Goal: Transaction & Acquisition: Book appointment/travel/reservation

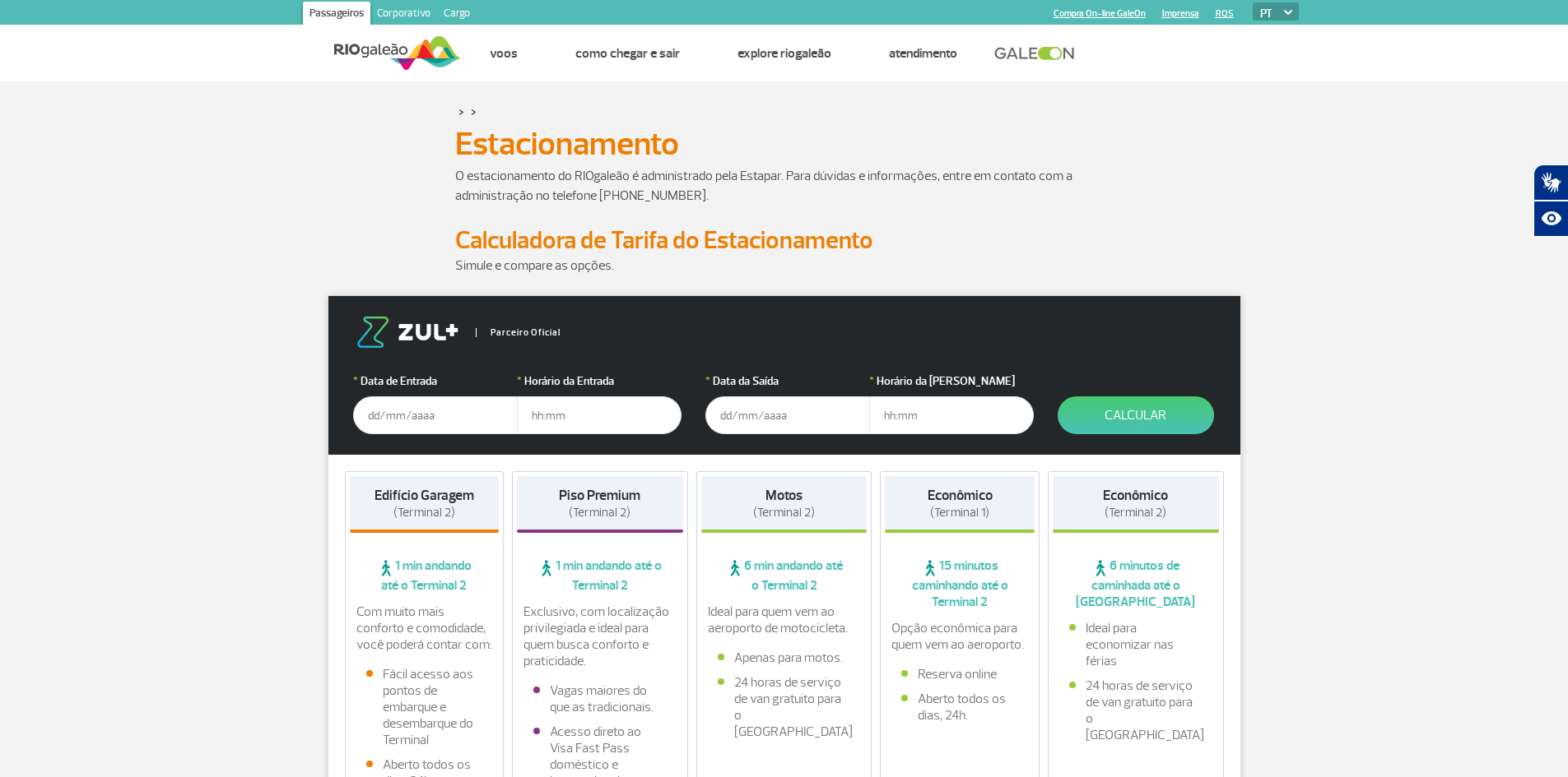
scroll to position [165, 0]
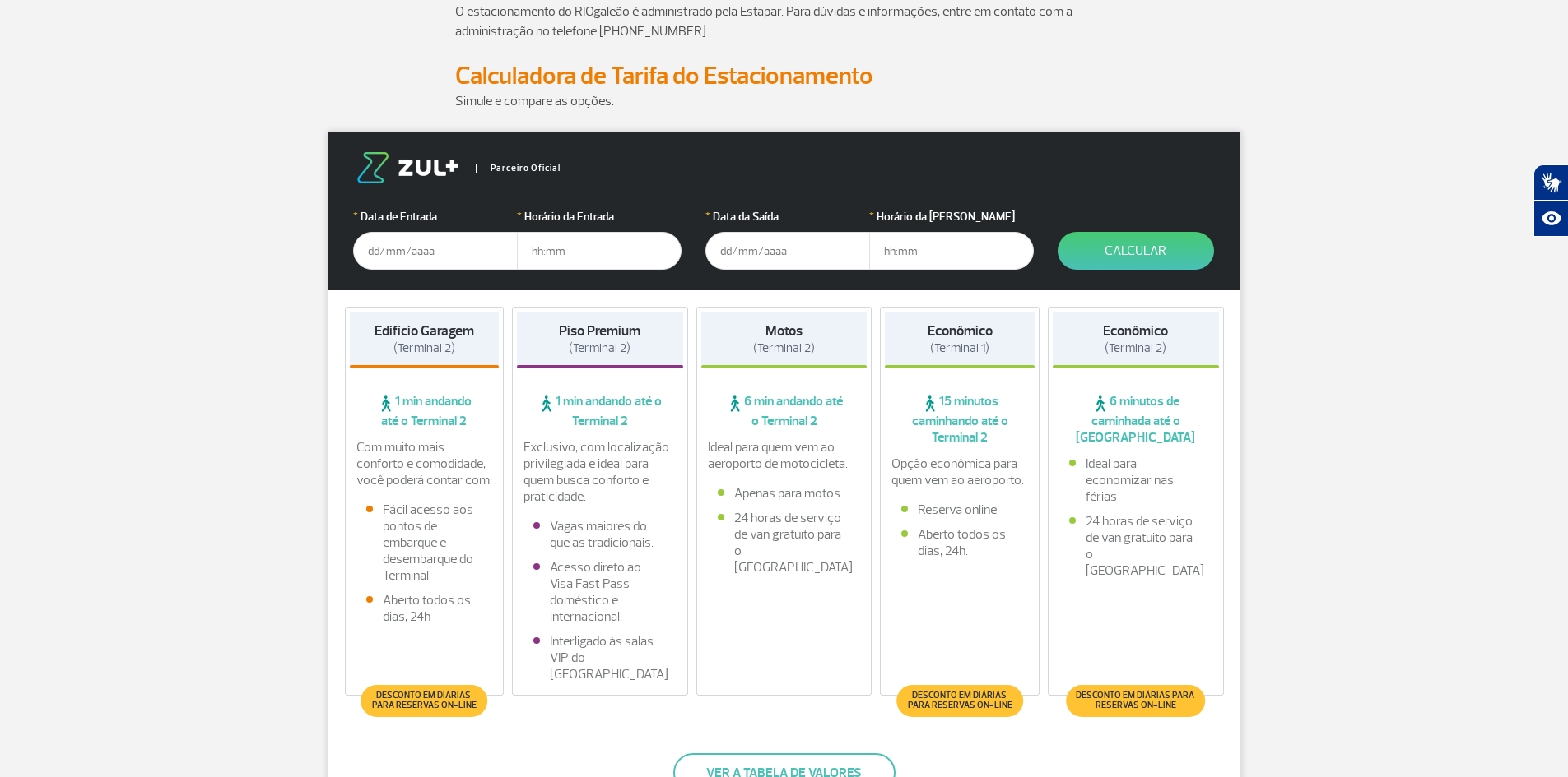
click at [439, 240] on input "text" at bounding box center [435, 251] width 165 height 38
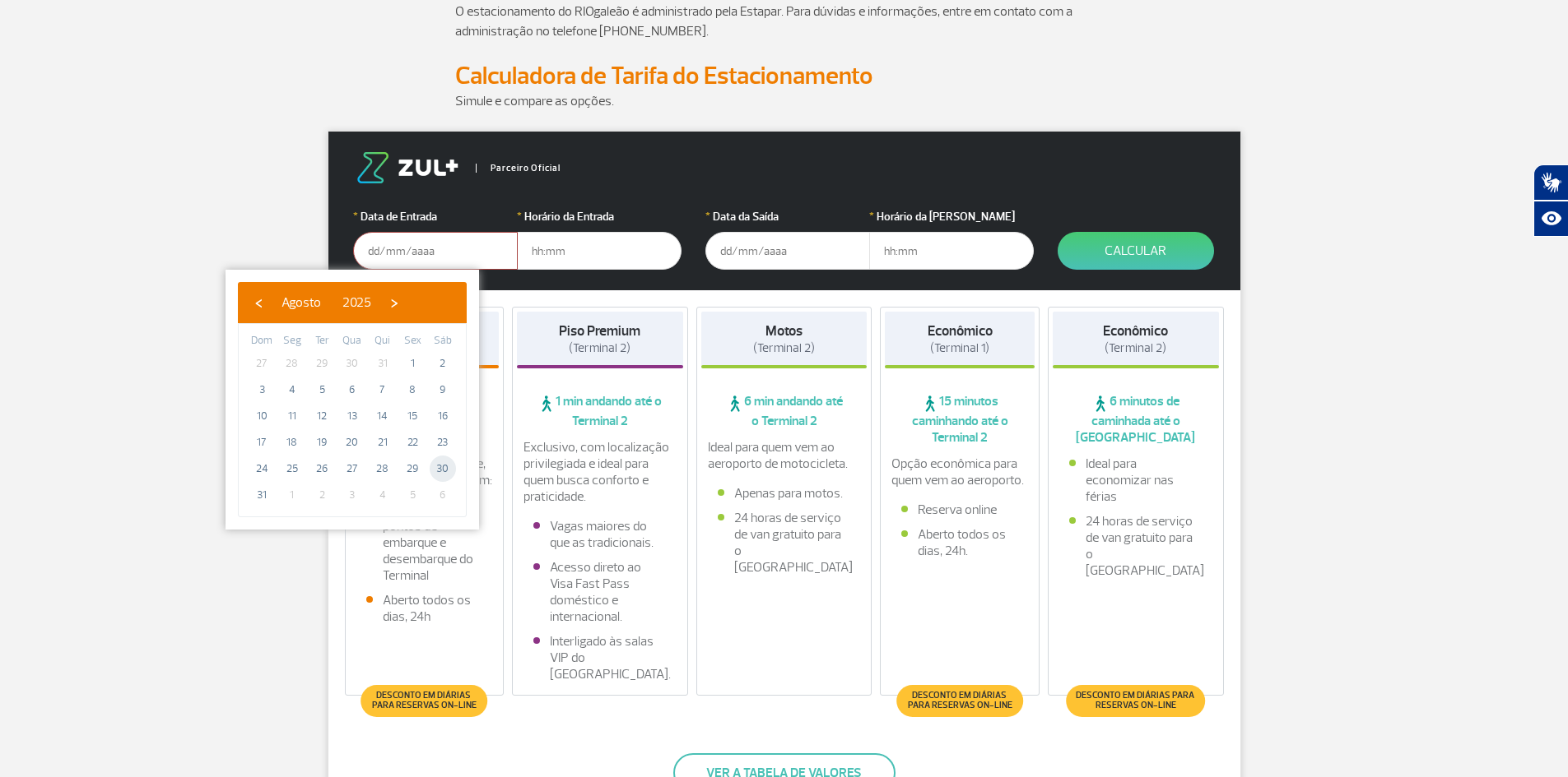
click at [434, 470] on span "30" at bounding box center [443, 469] width 27 height 27
type input "[DATE]"
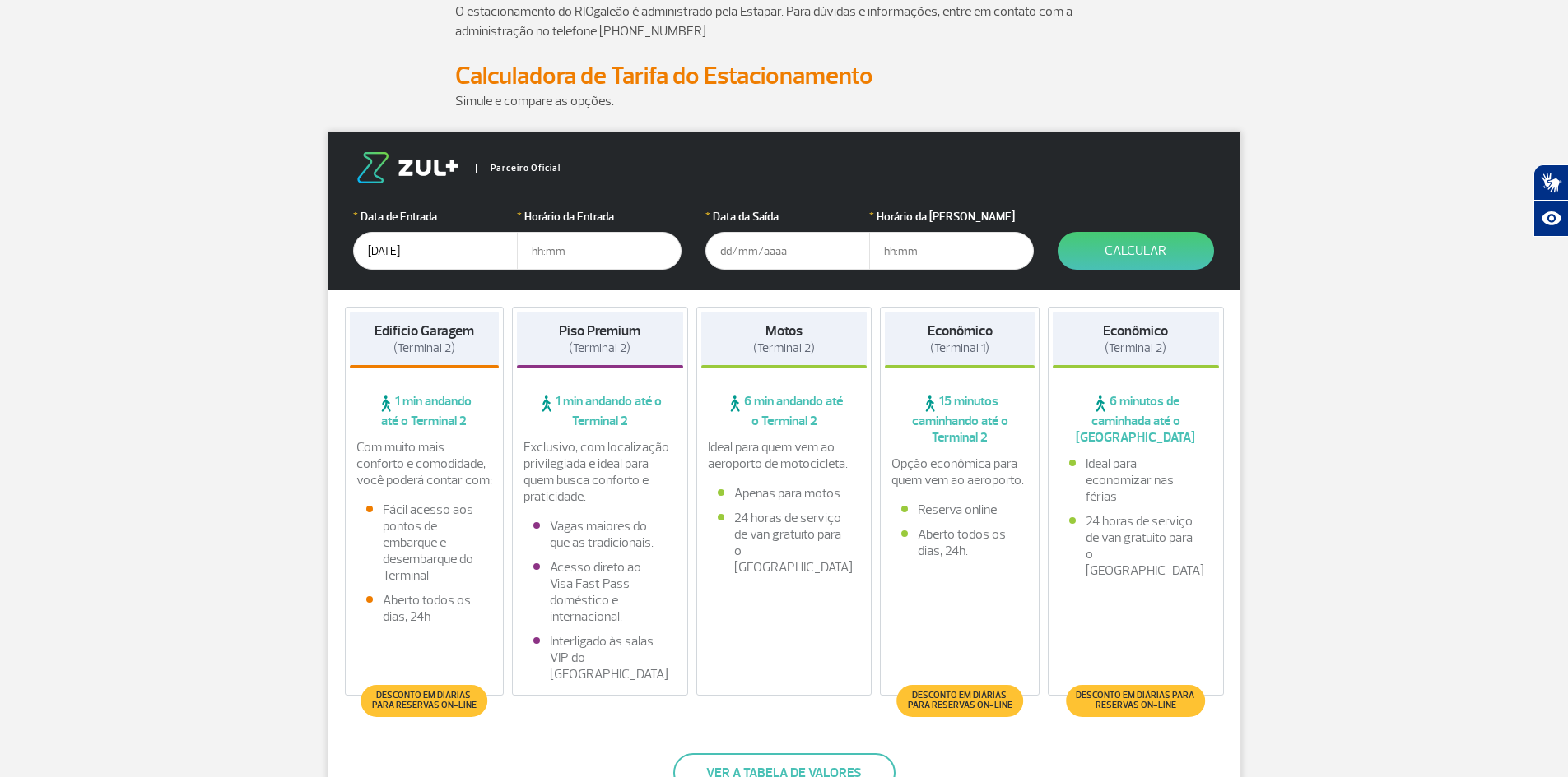
click at [581, 251] on input "text" at bounding box center [599, 251] width 165 height 38
click at [823, 253] on input "text" at bounding box center [787, 251] width 165 height 38
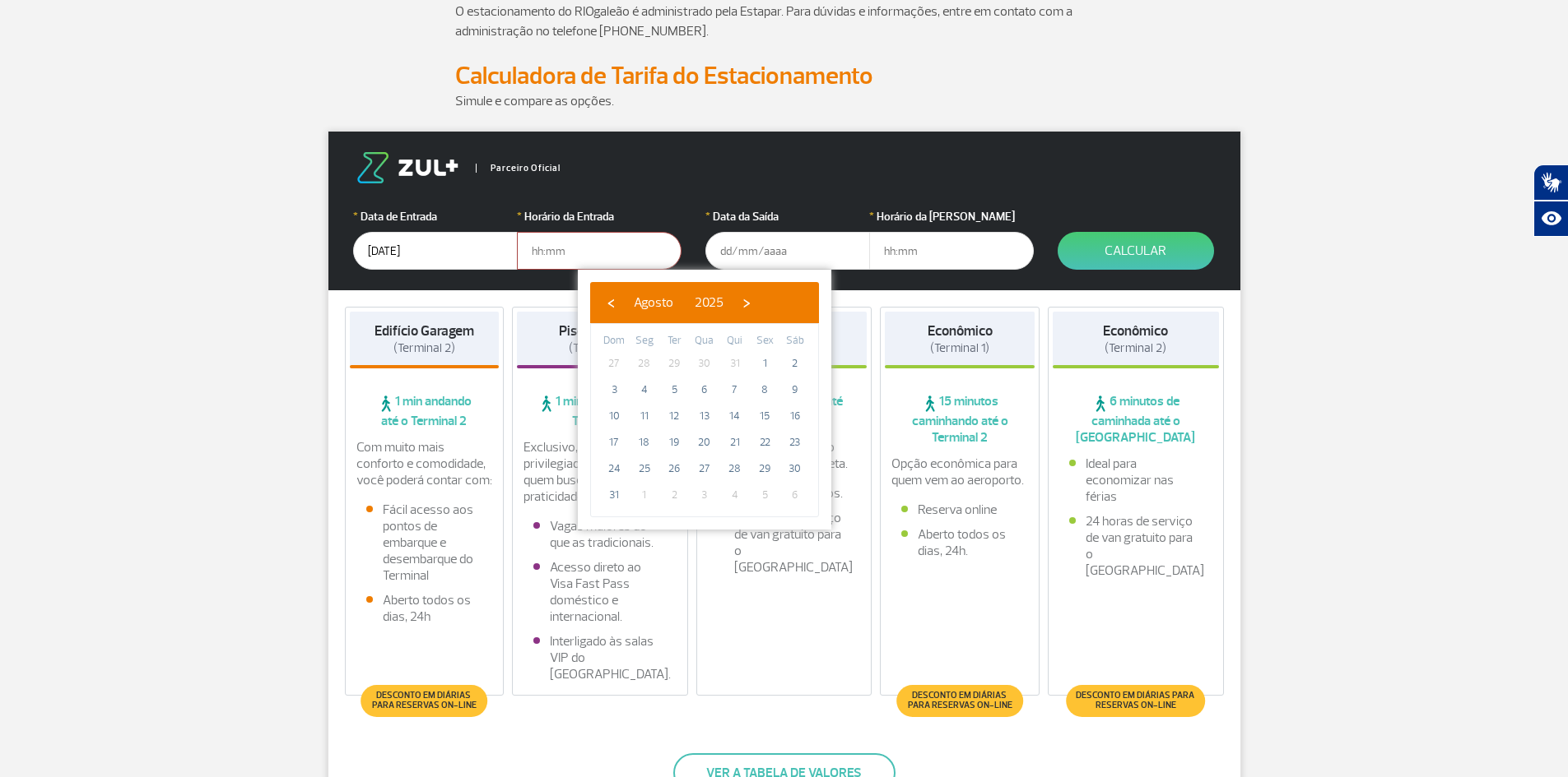
click at [645, 496] on span "1" at bounding box center [645, 495] width 27 height 27
click at [759, 309] on span "›" at bounding box center [747, 303] width 25 height 25
click at [641, 366] on span "1" at bounding box center [645, 364] width 27 height 27
type input "[DATE]"
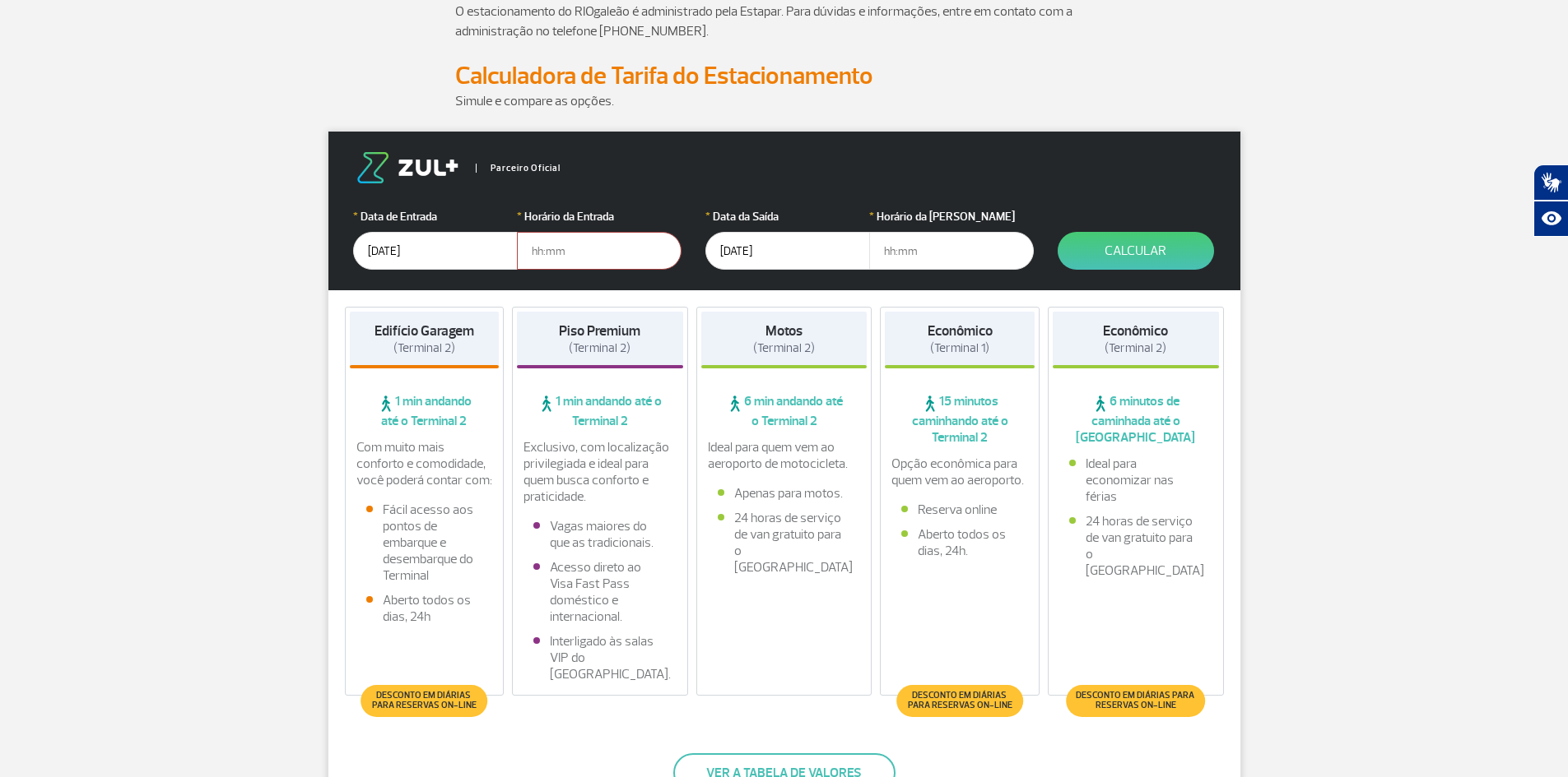
drag, startPoint x: 558, startPoint y: 251, endPoint x: 586, endPoint y: 247, distance: 28.3
click at [557, 251] on input "text" at bounding box center [599, 251] width 165 height 38
click at [1137, 249] on button "Calcular" at bounding box center [1136, 251] width 156 height 38
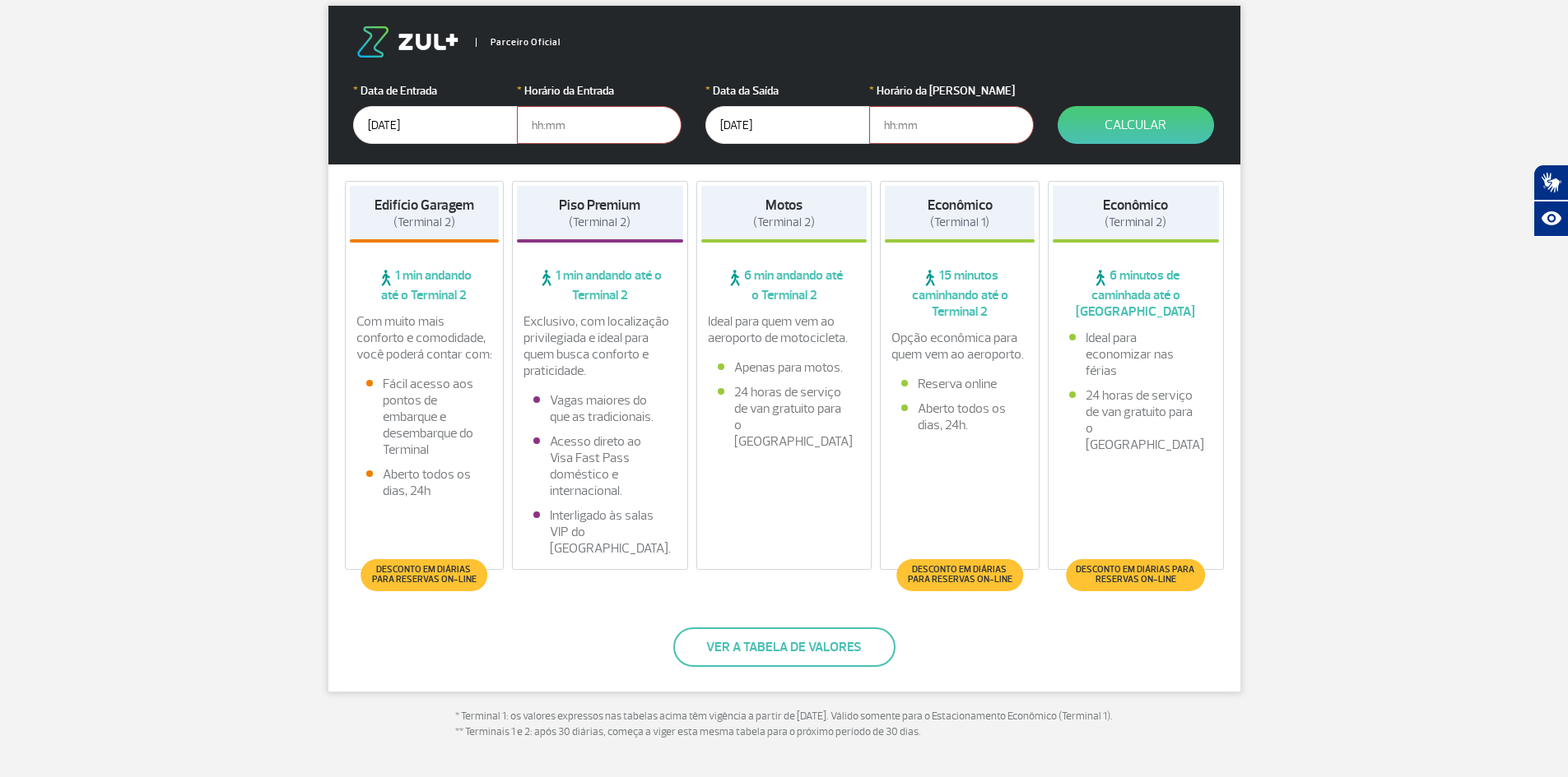
scroll to position [411, 0]
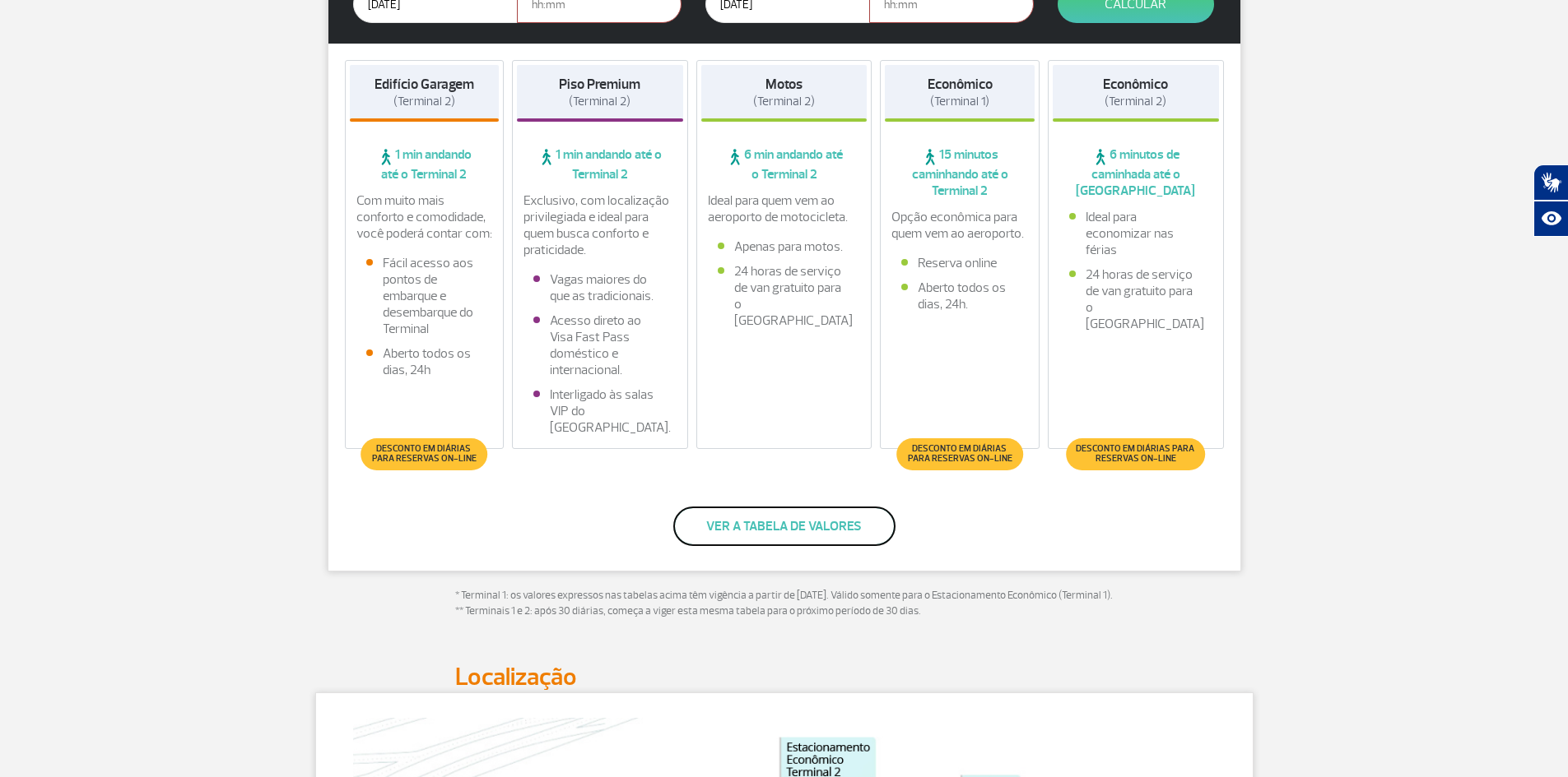
click at [744, 532] on button "Ver a tabela de valores" at bounding box center [784, 526] width 222 height 39
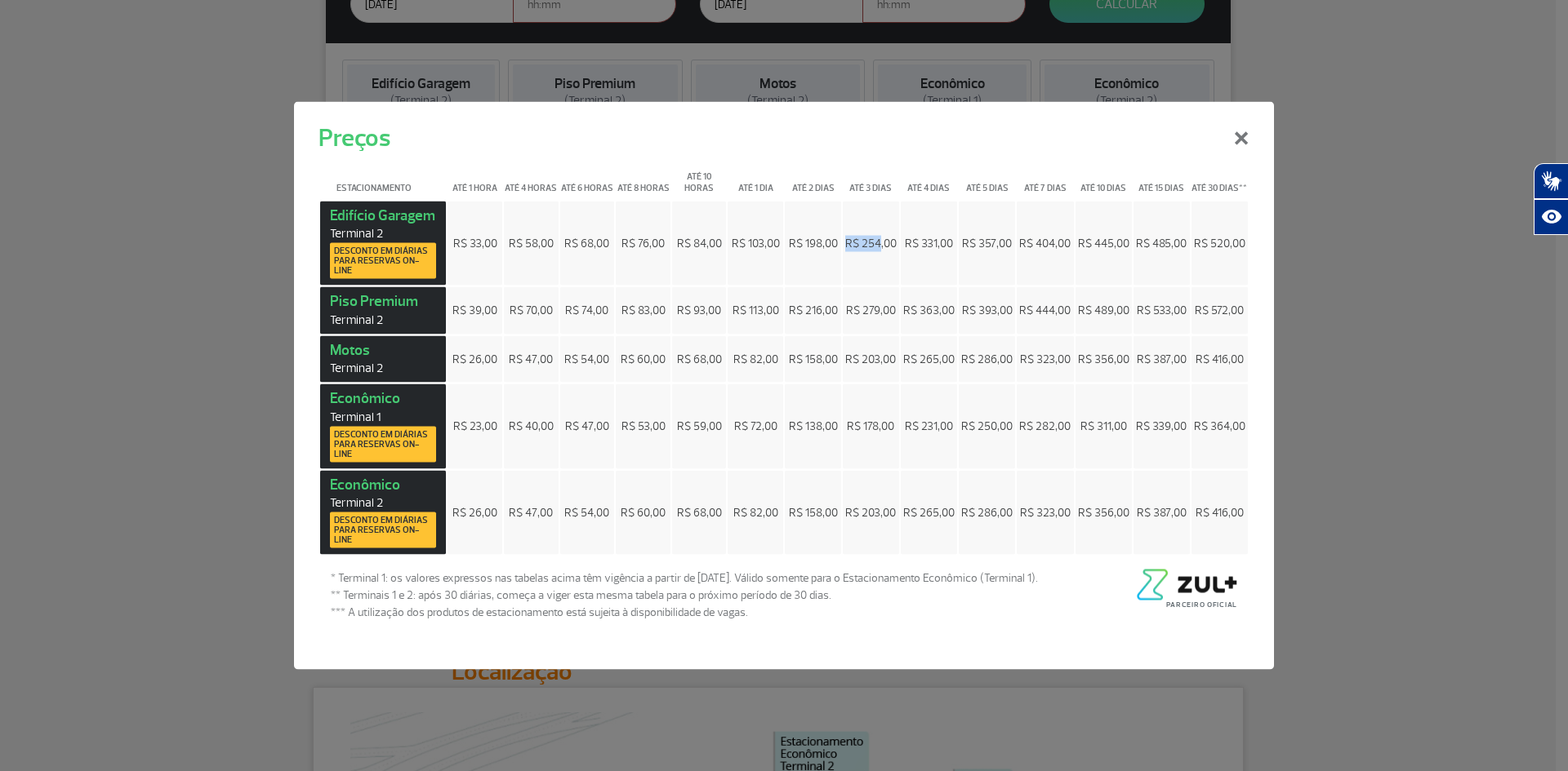
drag, startPoint x: 849, startPoint y: 248, endPoint x: 886, endPoint y: 254, distance: 37.5
click at [884, 251] on td "R$ 254,00" at bounding box center [871, 244] width 57 height 85
drag, startPoint x: 873, startPoint y: 315, endPoint x: 871, endPoint y: 351, distance: 36.1
click at [870, 327] on td "R$ 279,00" at bounding box center [871, 311] width 57 height 47
click at [870, 387] on td "R$ 178,00" at bounding box center [871, 427] width 57 height 85
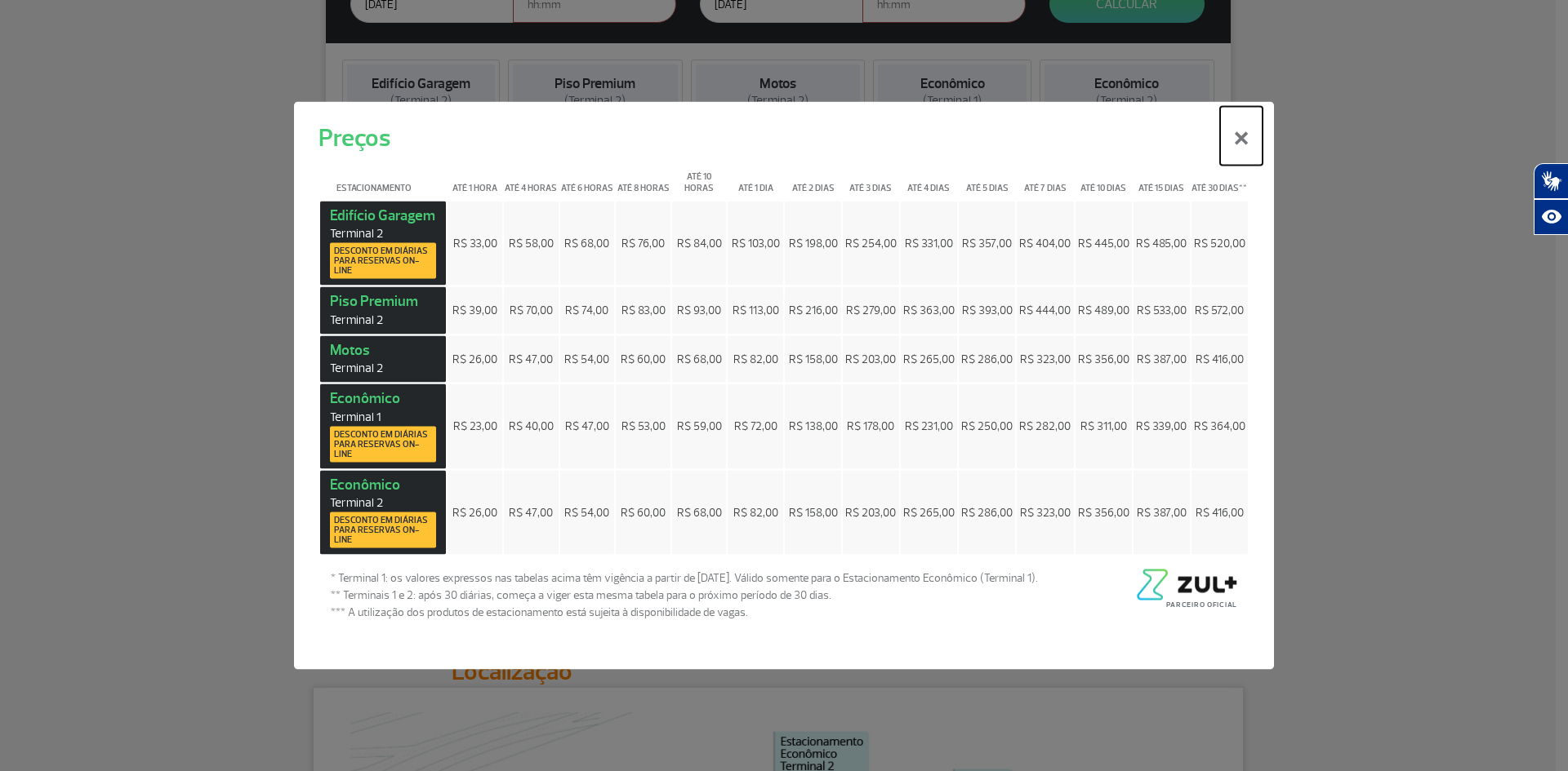
click at [1255, 136] on button "×" at bounding box center [1241, 135] width 43 height 59
